Goal: Navigation & Orientation: Find specific page/section

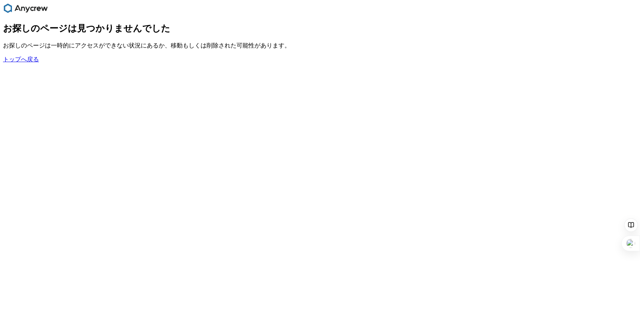
click at [31, 62] on link "トップへ戻る" at bounding box center [21, 59] width 36 height 6
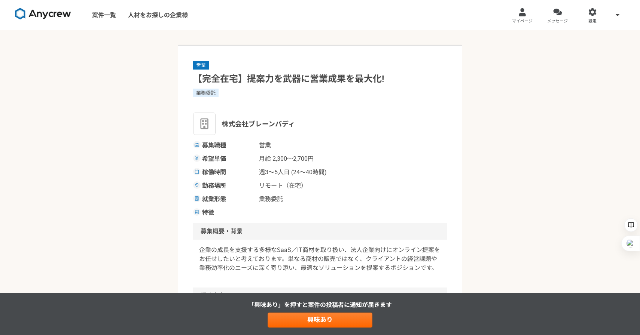
click at [60, 16] on img at bounding box center [43, 14] width 56 height 12
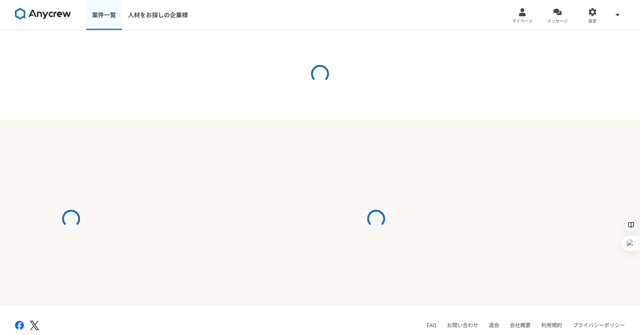
scroll to position [0, 0]
